Goal: Communication & Community: Answer question/provide support

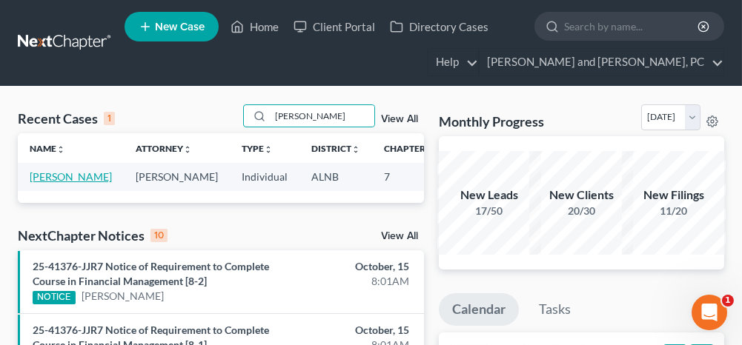
type input "[PERSON_NAME]"
click at [33, 176] on link "[PERSON_NAME]" at bounding box center [71, 176] width 82 height 13
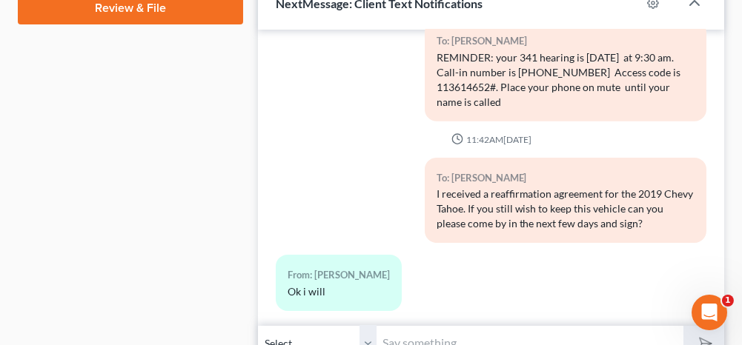
scroll to position [741, 0]
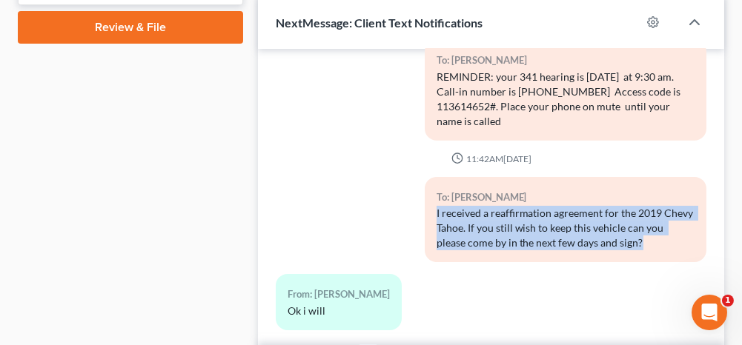
drag, startPoint x: 656, startPoint y: 227, endPoint x: 432, endPoint y: 194, distance: 226.1
click at [436, 206] on div "I received a reaffirmation agreement for the 2019 Chevy Tahoe. If you still wis…" at bounding box center [565, 228] width 258 height 44
drag, startPoint x: 432, startPoint y: 194, endPoint x: 456, endPoint y: 216, distance: 32.5
copy div "I received a reaffirmation agreement for the 2019 Chevy Tahoe. If you still wis…"
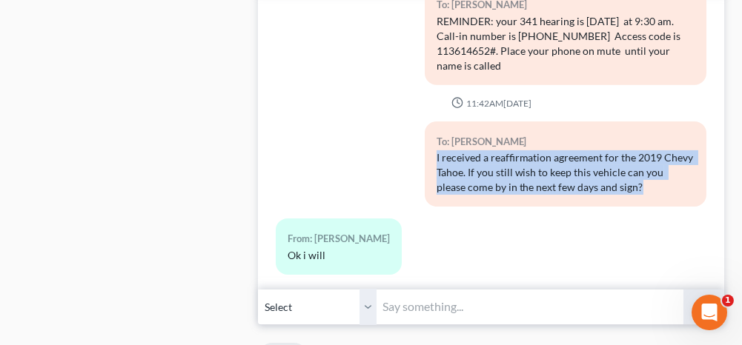
scroll to position [815, 0]
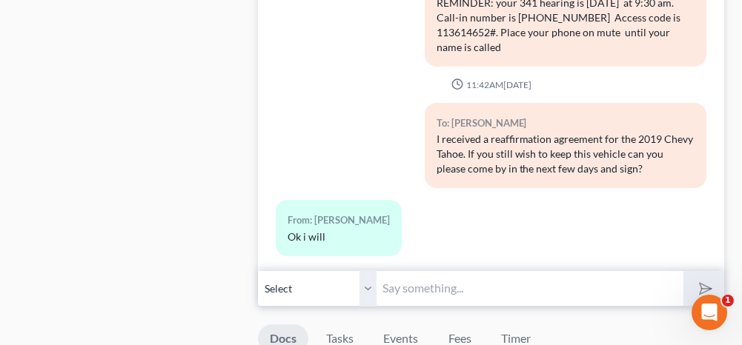
click at [425, 294] on input "text" at bounding box center [529, 288] width 306 height 36
paste input "I received a reaffirmation agreement for the 2019 Chevy Tahoe. If you still wis…"
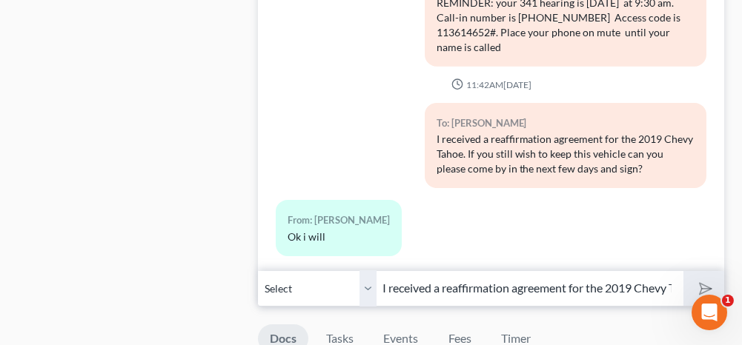
scroll to position [0, 493]
type input "I received a reaffirmation agreement for the 2019 Chevy Tahoe. If you still wis…"
click at [703, 278] on icon "submit" at bounding box center [702, 288] width 21 height 21
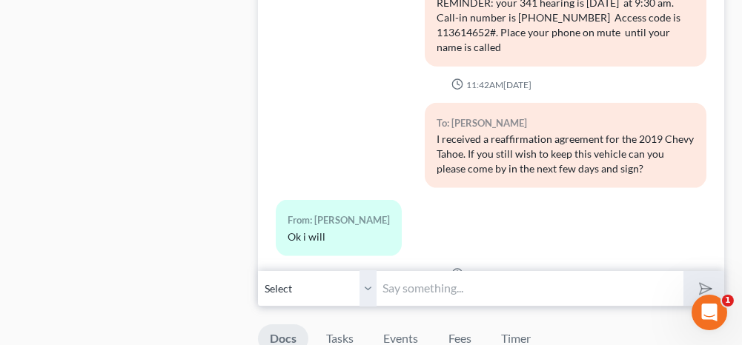
click at [421, 290] on input "text" at bounding box center [529, 288] width 306 height 36
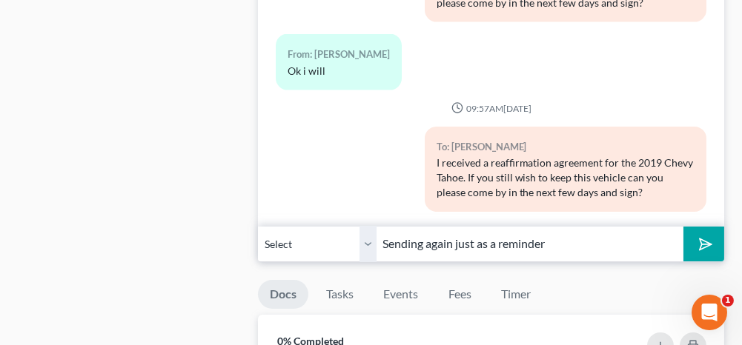
scroll to position [889, 0]
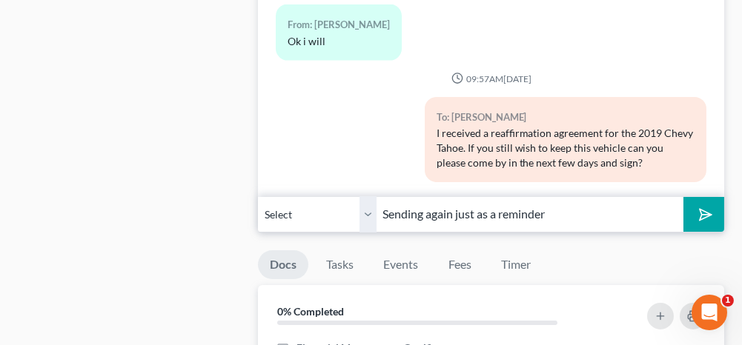
type input "Sending again just as a reminder"
click at [703, 204] on icon "submit" at bounding box center [702, 214] width 21 height 21
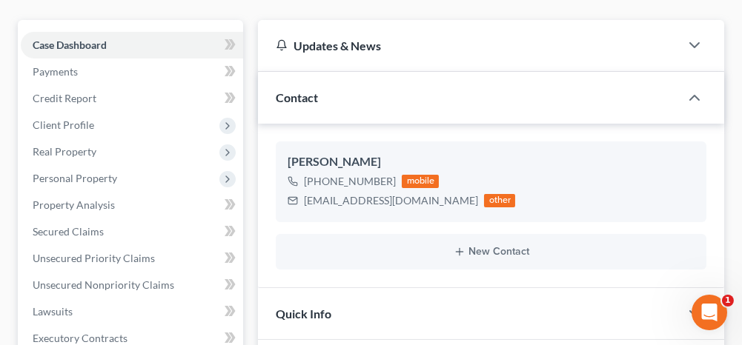
scroll to position [0, 0]
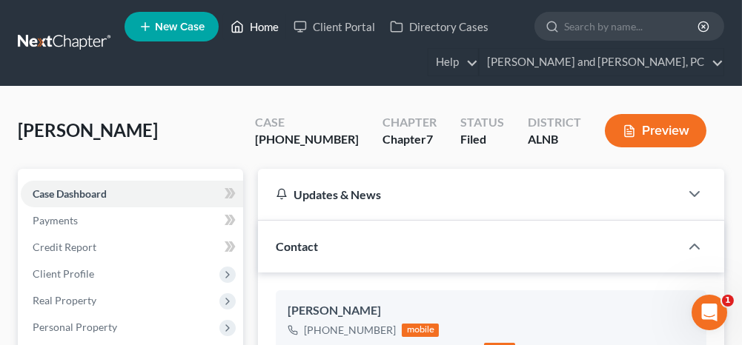
click at [271, 30] on link "Home" at bounding box center [254, 26] width 63 height 27
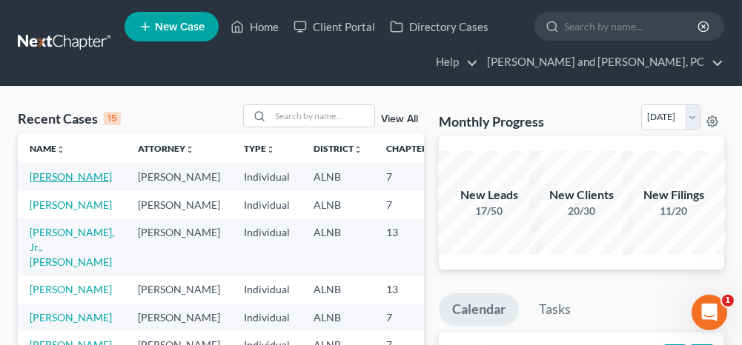
click at [35, 176] on link "[PERSON_NAME]" at bounding box center [71, 176] width 82 height 13
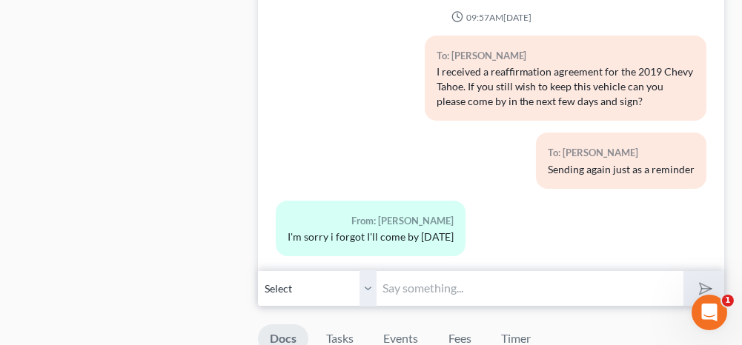
scroll to position [889, 0]
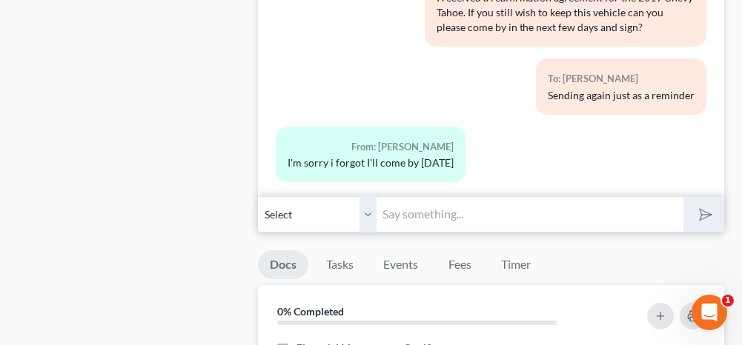
click at [448, 209] on input "text" at bounding box center [529, 214] width 306 height 36
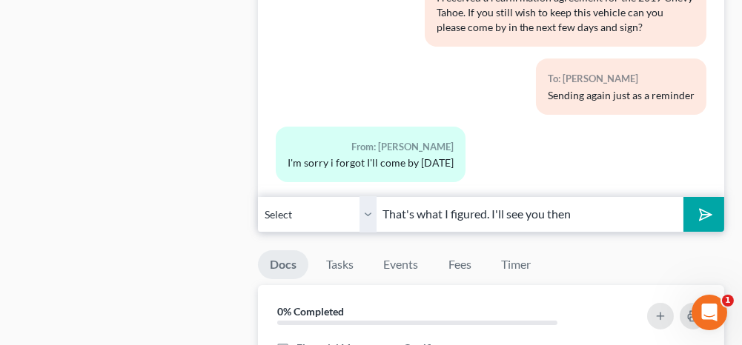
type input "That's what I figured. I'll see you then"
click at [715, 212] on button "submit" at bounding box center [703, 214] width 41 height 35
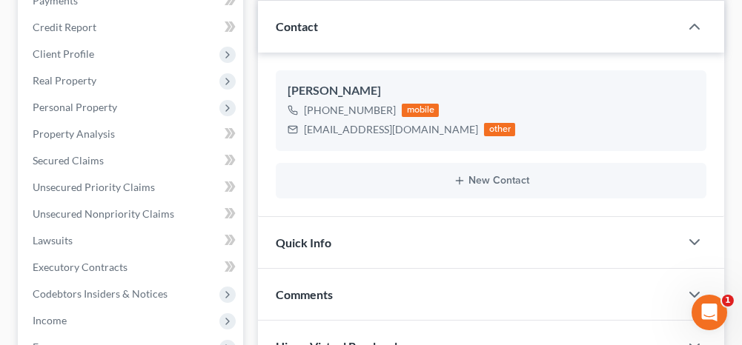
scroll to position [0, 0]
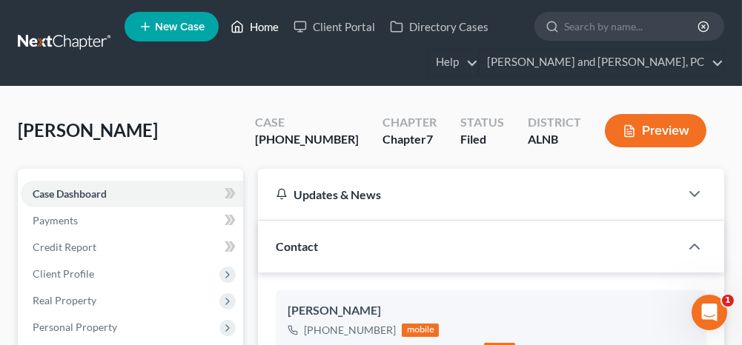
click at [267, 27] on link "Home" at bounding box center [254, 26] width 63 height 27
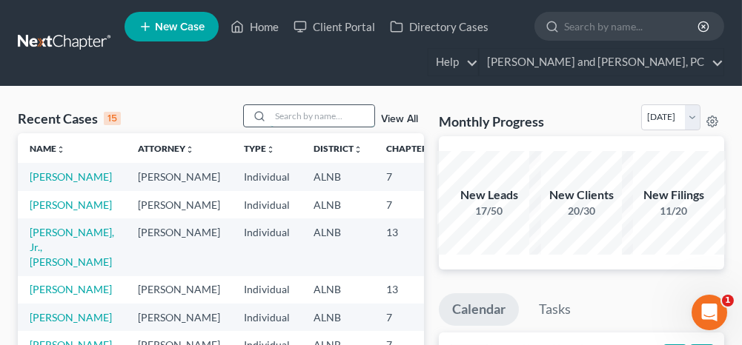
click at [305, 123] on input "search" at bounding box center [322, 115] width 104 height 21
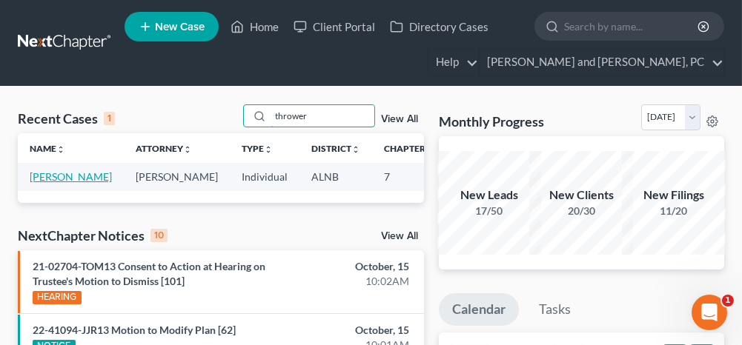
type input "thrower"
click at [50, 176] on link "[PERSON_NAME]" at bounding box center [71, 176] width 82 height 13
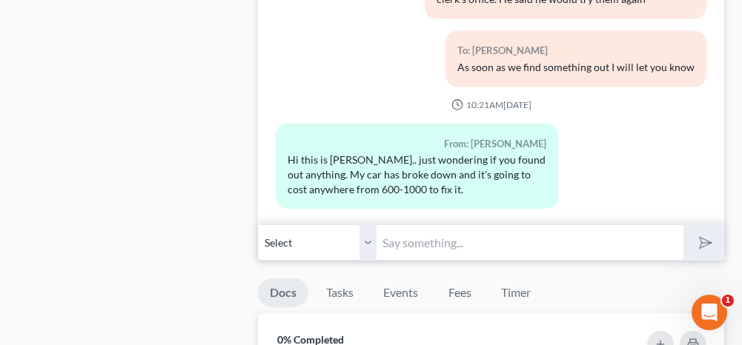
scroll to position [1704, 0]
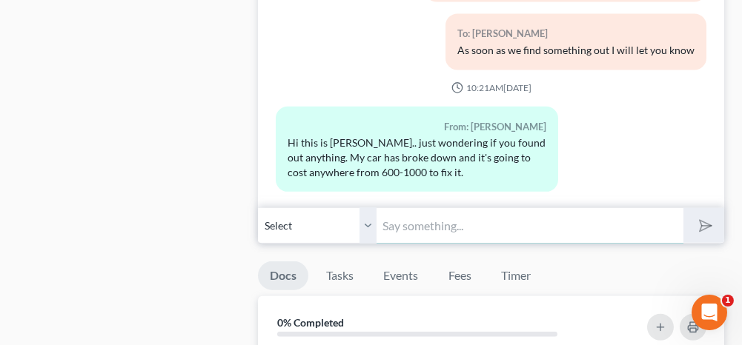
click at [399, 213] on input "text" at bounding box center [529, 225] width 306 height 36
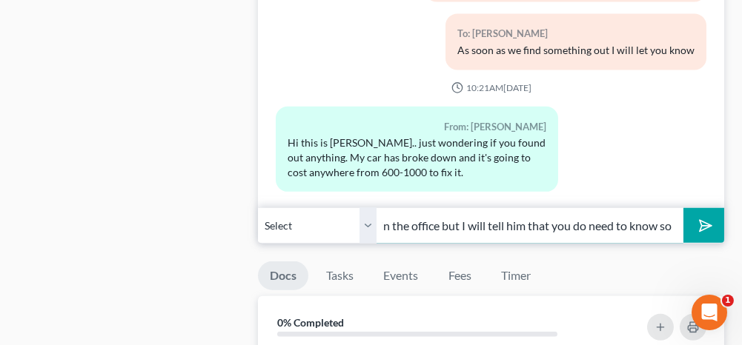
scroll to position [0, 127]
type input "[PERSON_NAME] isn't in the office but I will tell him that you do need to know …"
click at [699, 216] on icon "submit" at bounding box center [702, 226] width 21 height 21
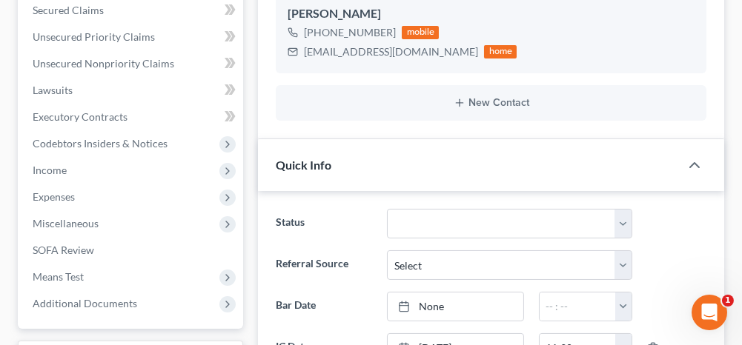
scroll to position [0, 0]
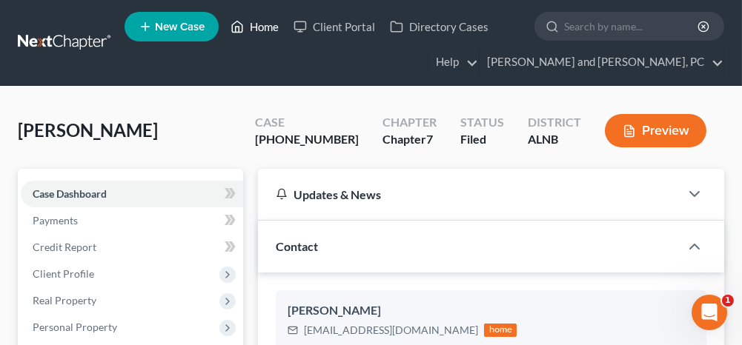
drag, startPoint x: 262, startPoint y: 28, endPoint x: 270, endPoint y: 38, distance: 12.6
click at [262, 28] on link "Home" at bounding box center [254, 26] width 63 height 27
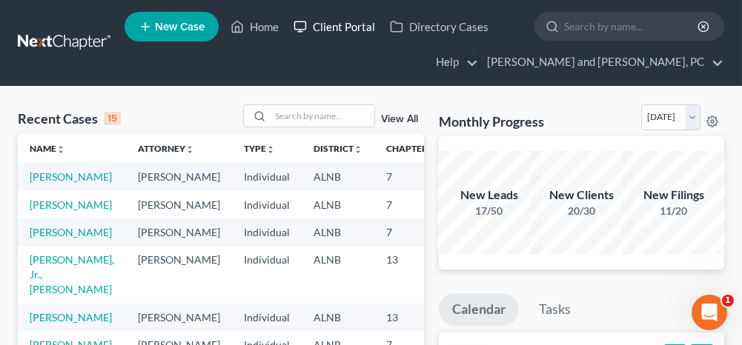
click at [323, 28] on link "Client Portal" at bounding box center [334, 26] width 96 height 27
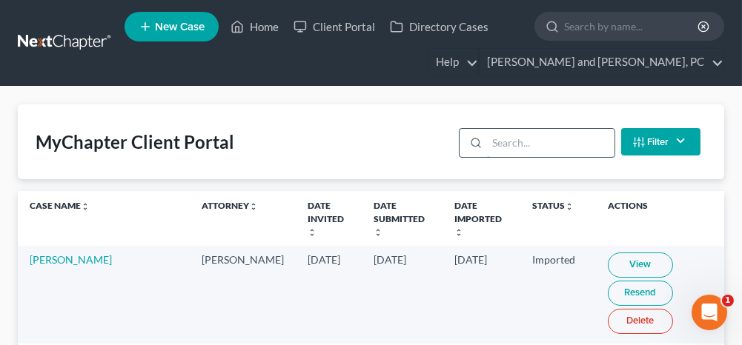
click at [578, 144] on input "search" at bounding box center [550, 143] width 127 height 28
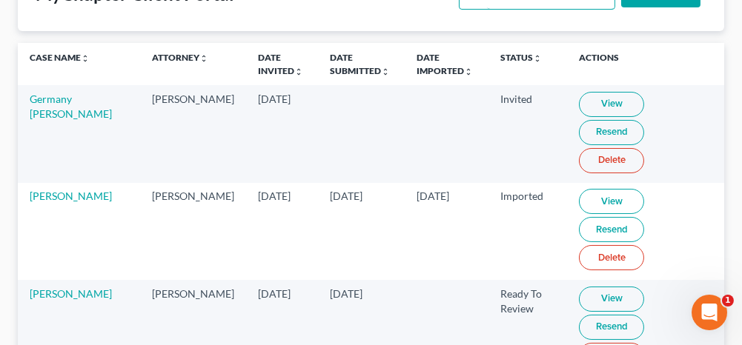
scroll to position [222, 0]
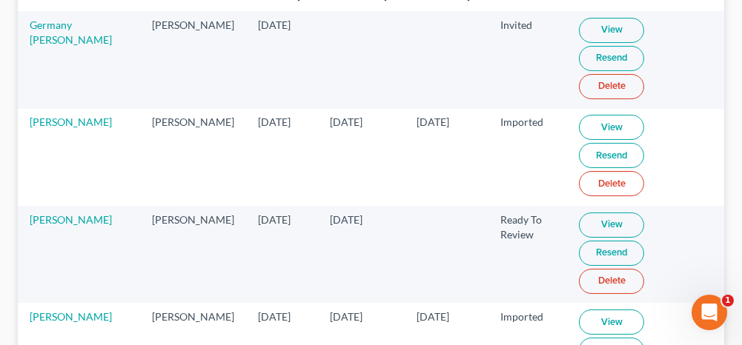
type input "[PERSON_NAME]"
click at [579, 222] on link "View" at bounding box center [611, 225] width 65 height 25
click at [53, 216] on link "[PERSON_NAME]" at bounding box center [71, 219] width 82 height 13
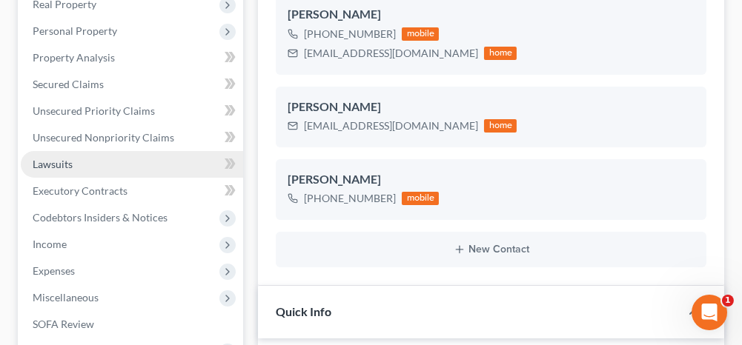
scroll to position [1169, 0]
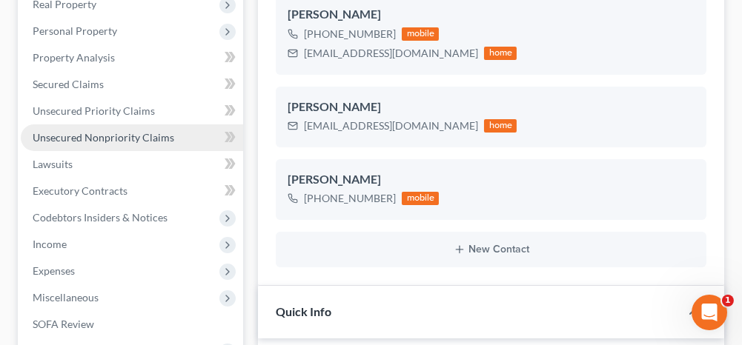
click at [142, 136] on span "Unsecured Nonpriority Claims" at bounding box center [104, 137] width 142 height 13
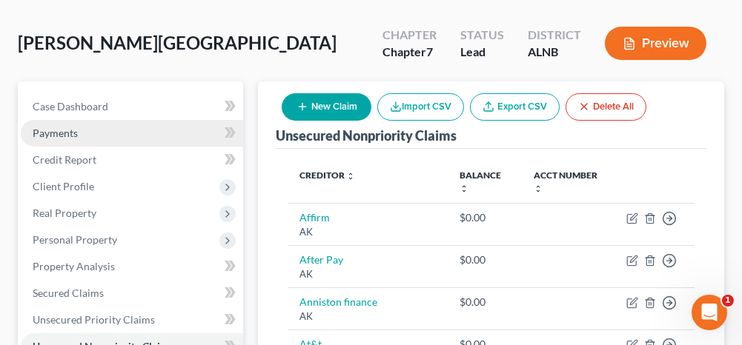
scroll to position [74, 0]
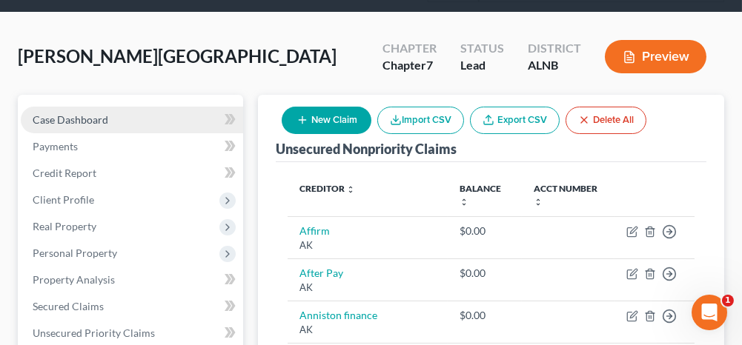
click at [132, 113] on link "Case Dashboard" at bounding box center [132, 120] width 222 height 27
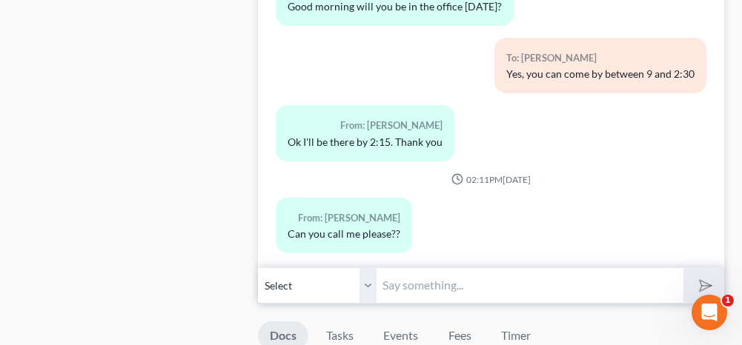
scroll to position [1408, 0]
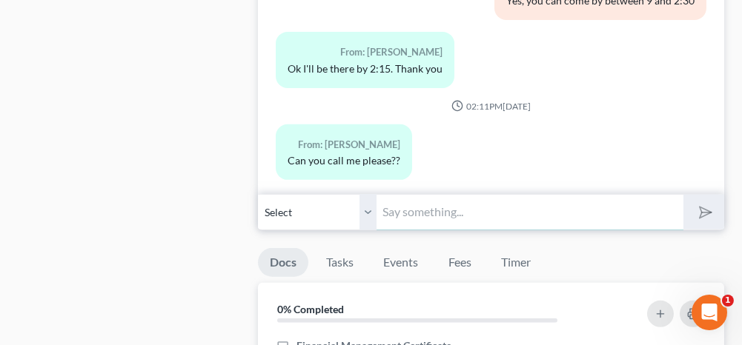
click at [425, 200] on input "text" at bounding box center [529, 212] width 306 height 36
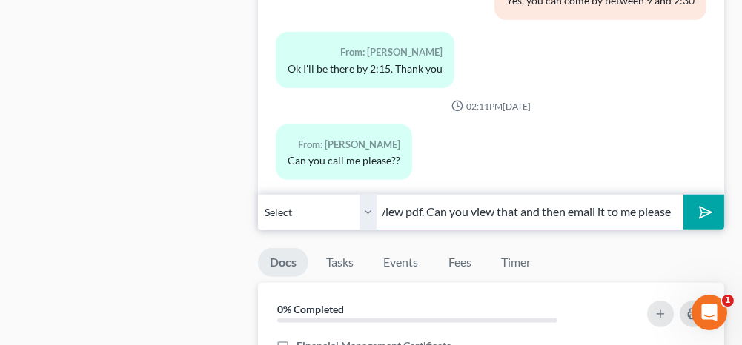
scroll to position [0, 479]
type input "Good morning, I got your portal. At the top of the screenshot for the bank stat…"
click at [696, 202] on icon "submit" at bounding box center [702, 212] width 21 height 21
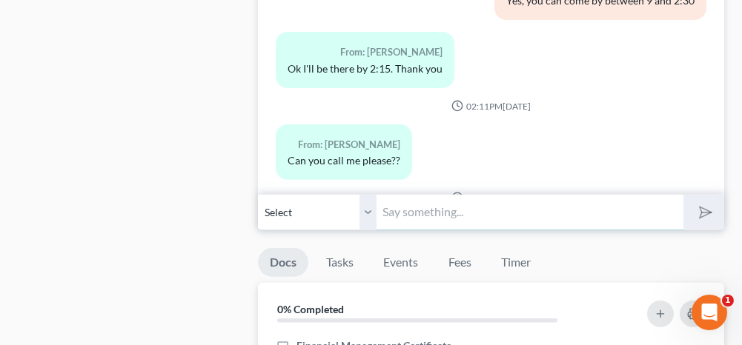
click at [554, 204] on input "text" at bounding box center [529, 212] width 306 height 36
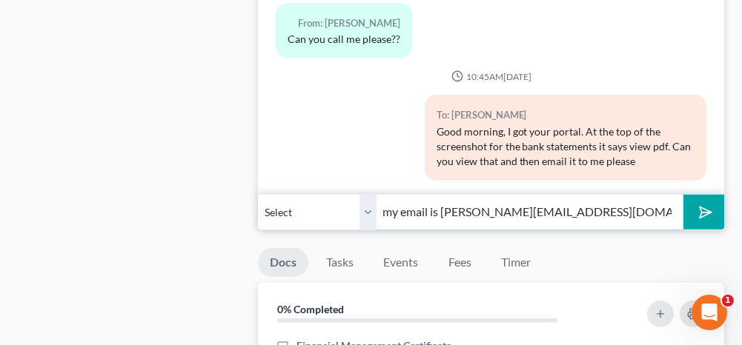
type input "my email is [PERSON_NAME][EMAIL_ADDRESS][DOMAIN_NAME]"
drag, startPoint x: 709, startPoint y: 206, endPoint x: 660, endPoint y: 200, distance: 49.3
click at [709, 206] on icon "submit" at bounding box center [702, 212] width 15 height 15
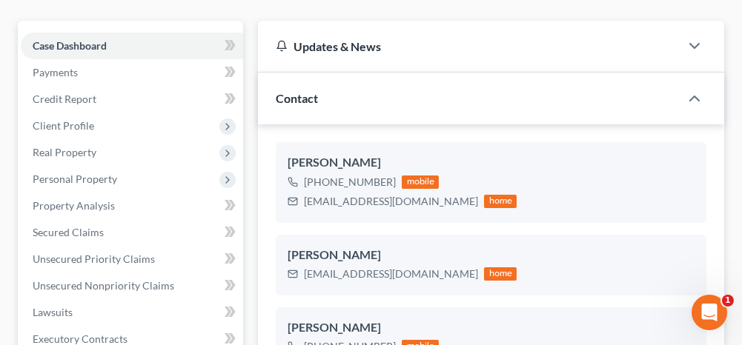
scroll to position [0, 0]
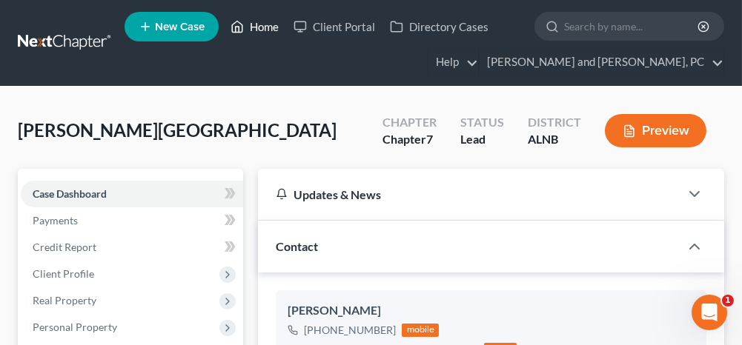
drag, startPoint x: 259, startPoint y: 27, endPoint x: 254, endPoint y: 96, distance: 69.1
click at [259, 27] on link "Home" at bounding box center [254, 26] width 63 height 27
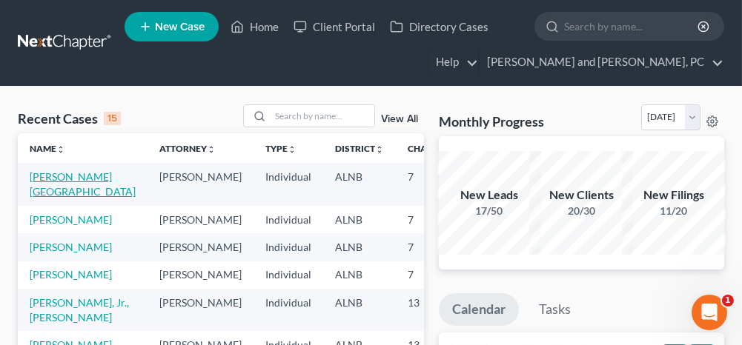
click at [39, 178] on link "[PERSON_NAME][GEOGRAPHIC_DATA]" at bounding box center [83, 183] width 106 height 27
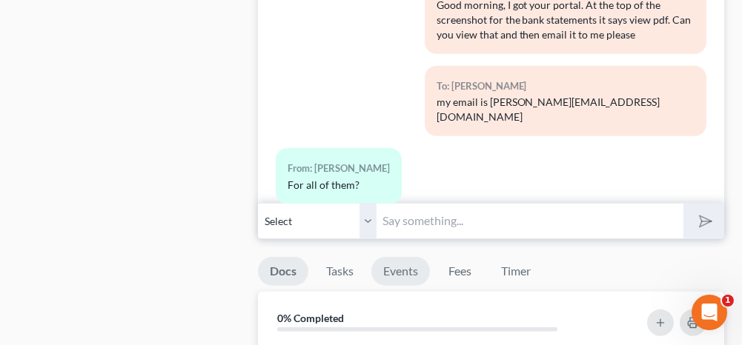
scroll to position [1408, 0]
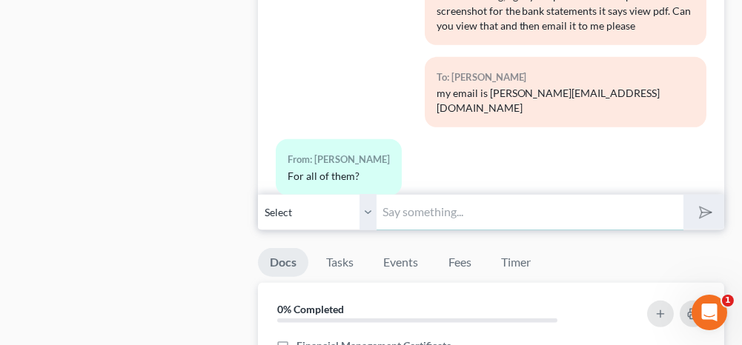
click at [445, 196] on input "text" at bounding box center [529, 212] width 306 height 36
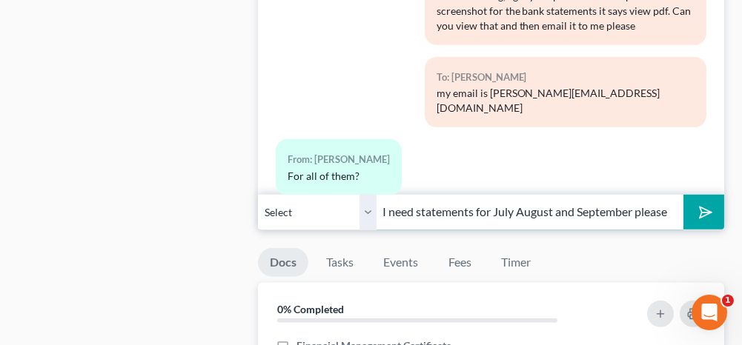
click at [473, 204] on input "I need statements for July August and September please" at bounding box center [529, 212] width 306 height 36
type input "I need statements for your bank accounts for July August and September please"
click at [703, 205] on polygon "submit" at bounding box center [703, 213] width 18 height 18
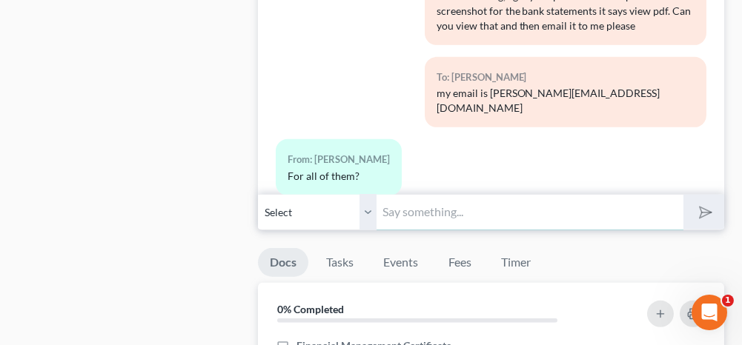
click at [500, 206] on input "text" at bounding box center [529, 212] width 306 height 36
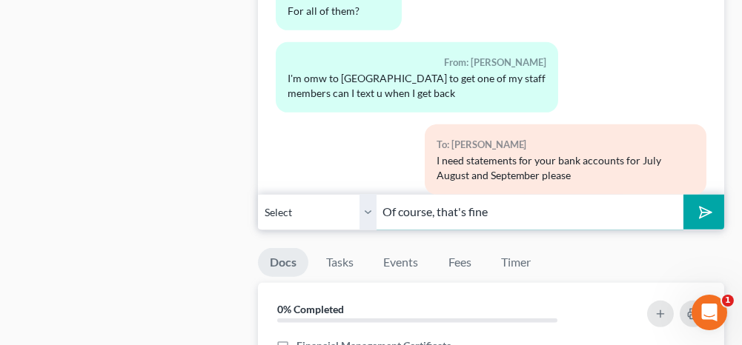
type input "Of course, that's fine"
click at [705, 202] on icon "submit" at bounding box center [702, 212] width 21 height 21
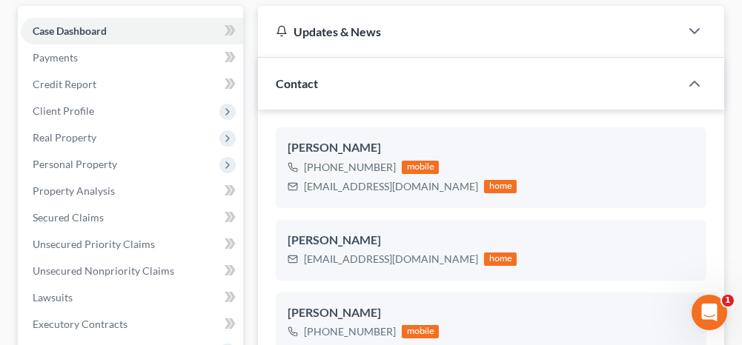
scroll to position [0, 0]
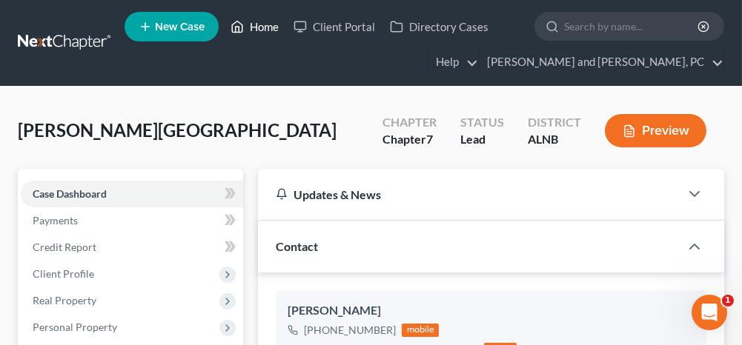
click at [258, 26] on link "Home" at bounding box center [254, 26] width 63 height 27
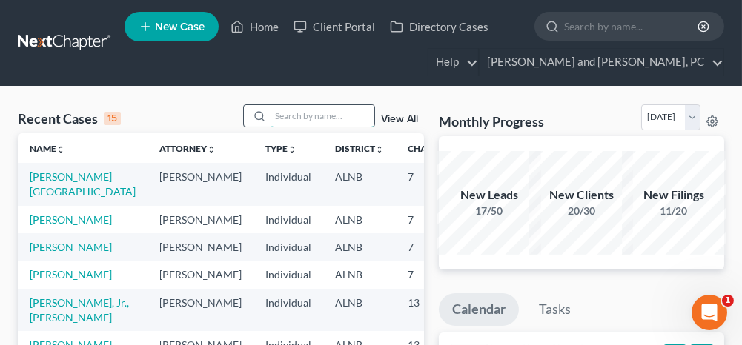
click at [291, 119] on input "search" at bounding box center [322, 115] width 104 height 21
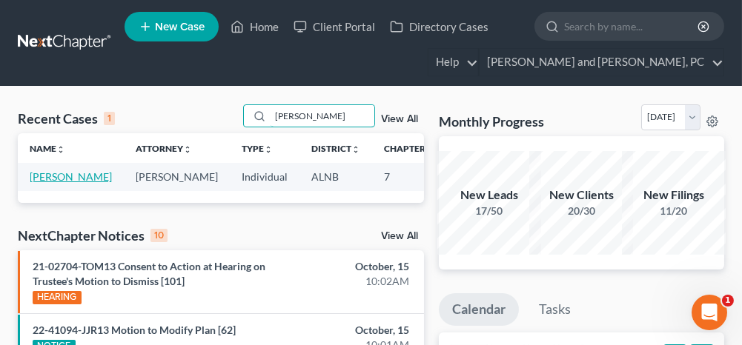
type input "[PERSON_NAME]"
click at [64, 177] on link "[PERSON_NAME]" at bounding box center [71, 176] width 82 height 13
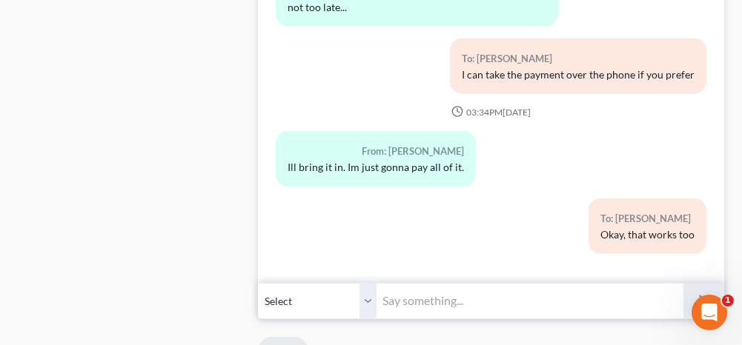
scroll to position [1630, 0]
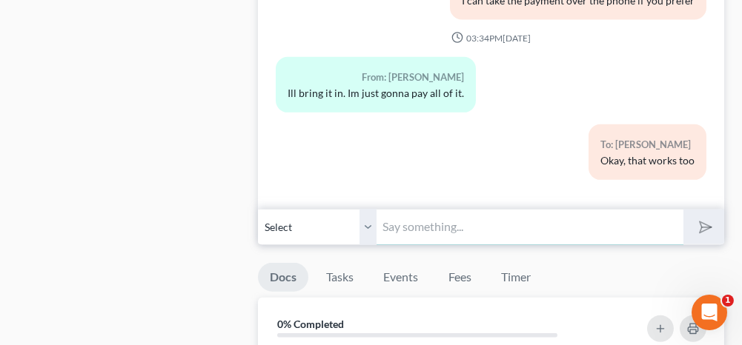
click at [390, 223] on input "text" at bounding box center [529, 227] width 306 height 36
type input "Y"
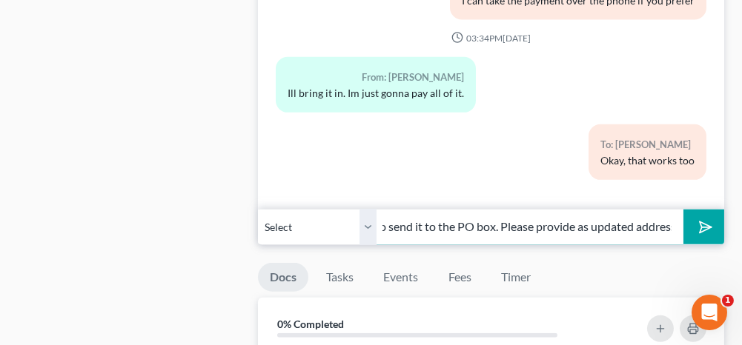
scroll to position [0, 505]
click at [578, 213] on input "I tried to mail your discharge to you early in september and I got the envelope…" at bounding box center [529, 227] width 306 height 36
type input "I tried to mail your discharge to you early in september and I got the envelope…"
click at [699, 219] on polygon "submit" at bounding box center [703, 228] width 18 height 18
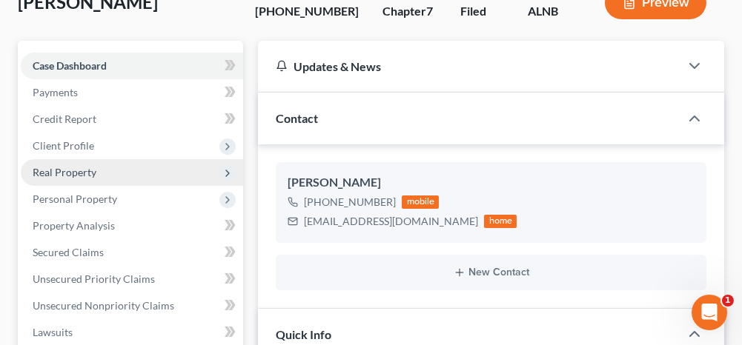
scroll to position [148, 0]
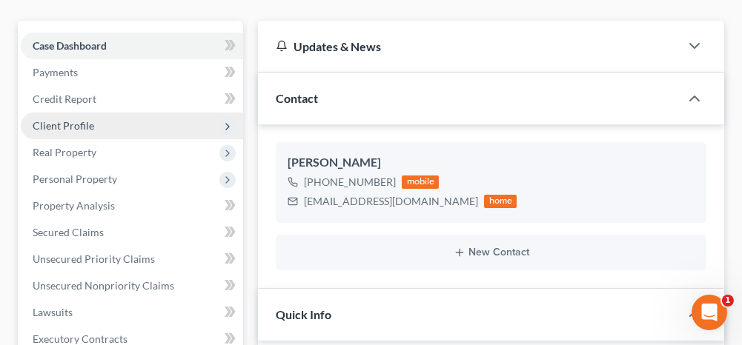
click at [75, 125] on span "Client Profile" at bounding box center [63, 125] width 61 height 13
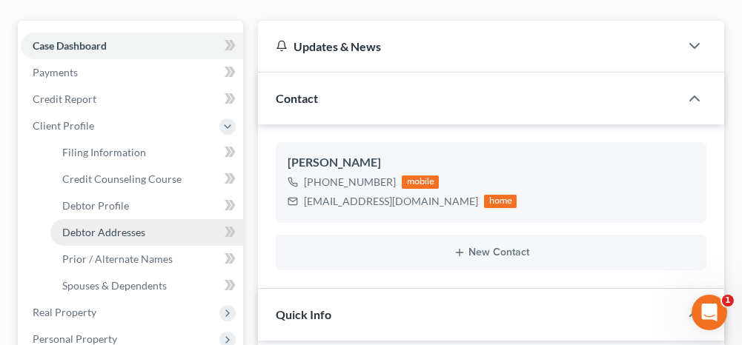
click at [72, 236] on span "Debtor Addresses" at bounding box center [103, 232] width 83 height 13
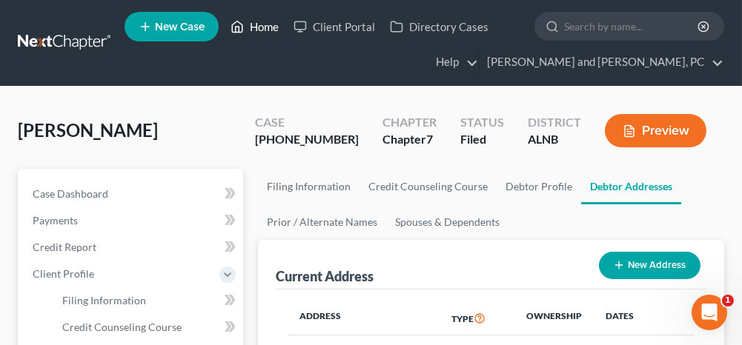
click at [259, 29] on link "Home" at bounding box center [254, 26] width 63 height 27
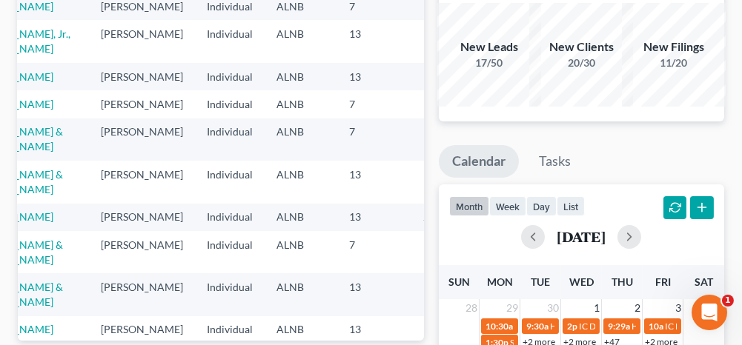
scroll to position [148, 60]
